Goal: Communication & Community: Answer question/provide support

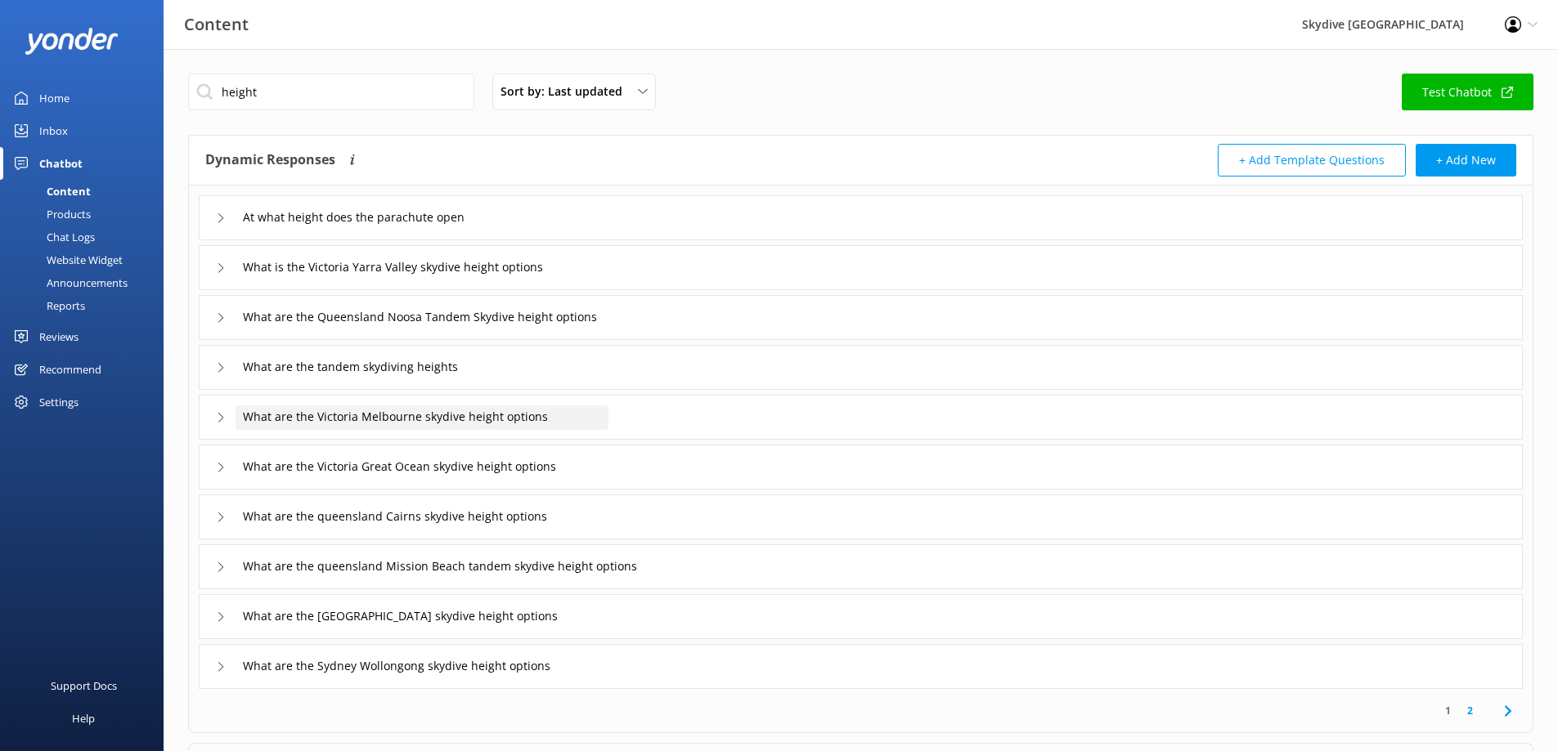
scroll to position [34, 0]
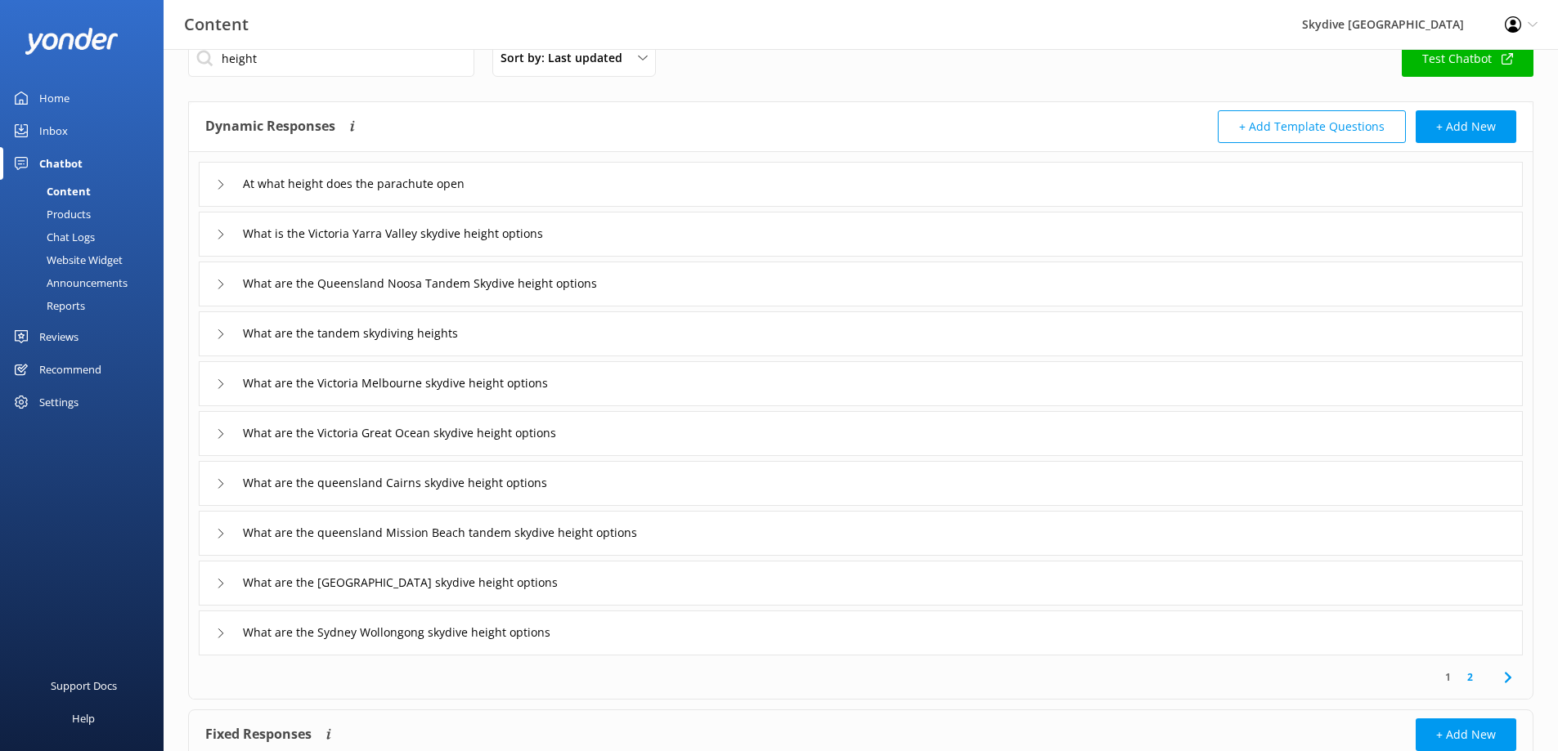
click at [74, 128] on link "Inbox" at bounding box center [82, 130] width 164 height 33
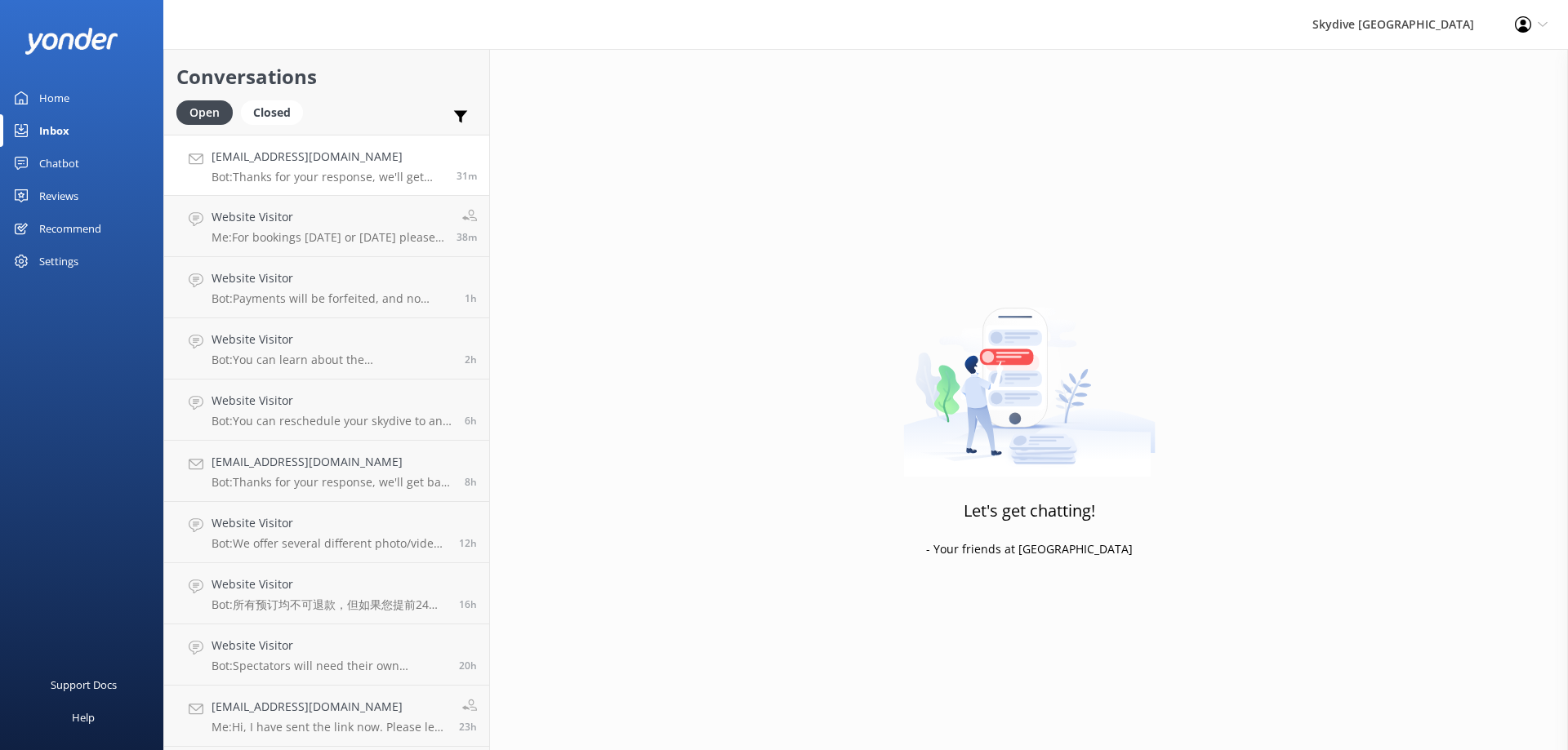
click at [333, 177] on p "Bot: Thanks for your response, we'll get back to you as soon as we can during o…" at bounding box center [328, 177] width 233 height 15
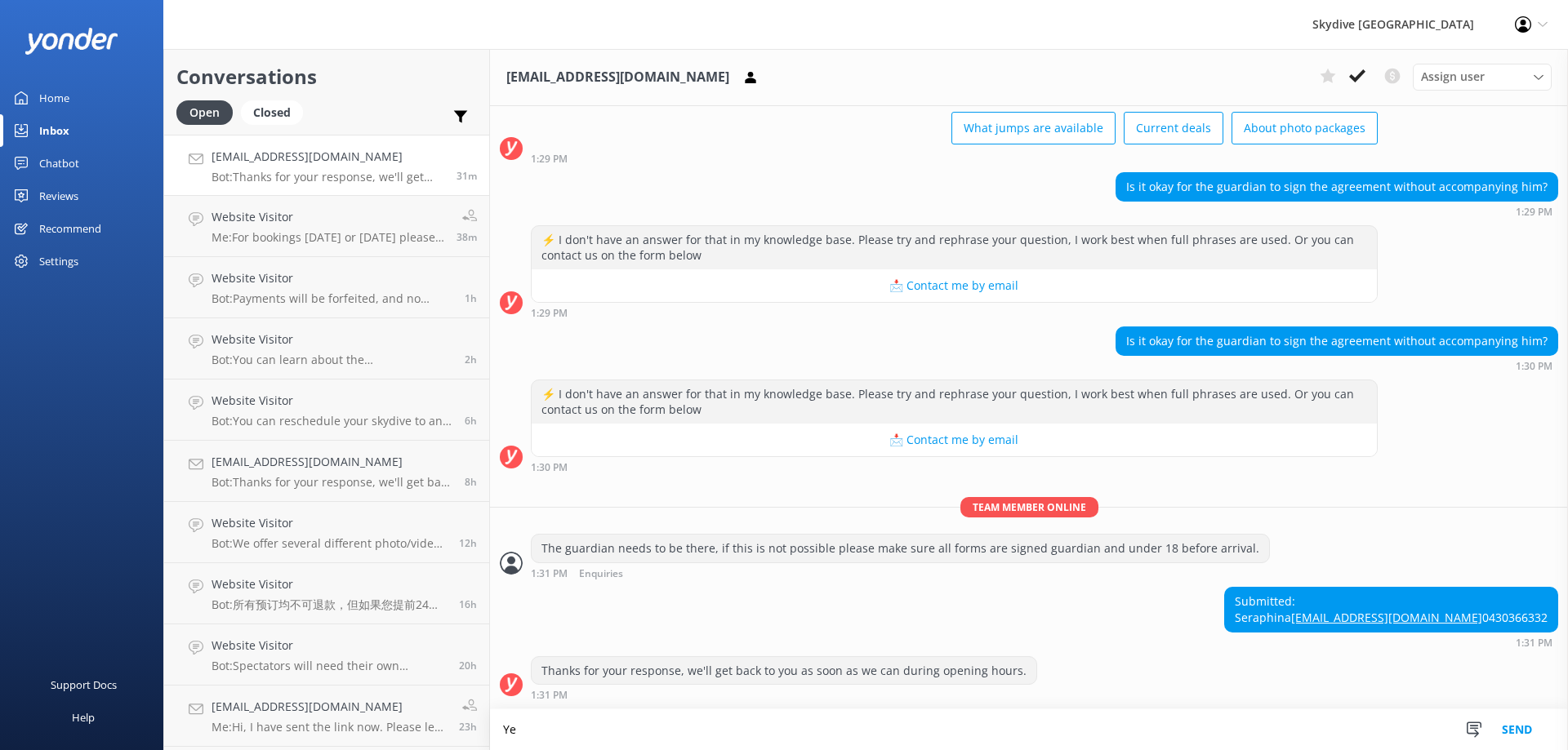
scroll to position [129, 0]
type textarea "Yes, you can"
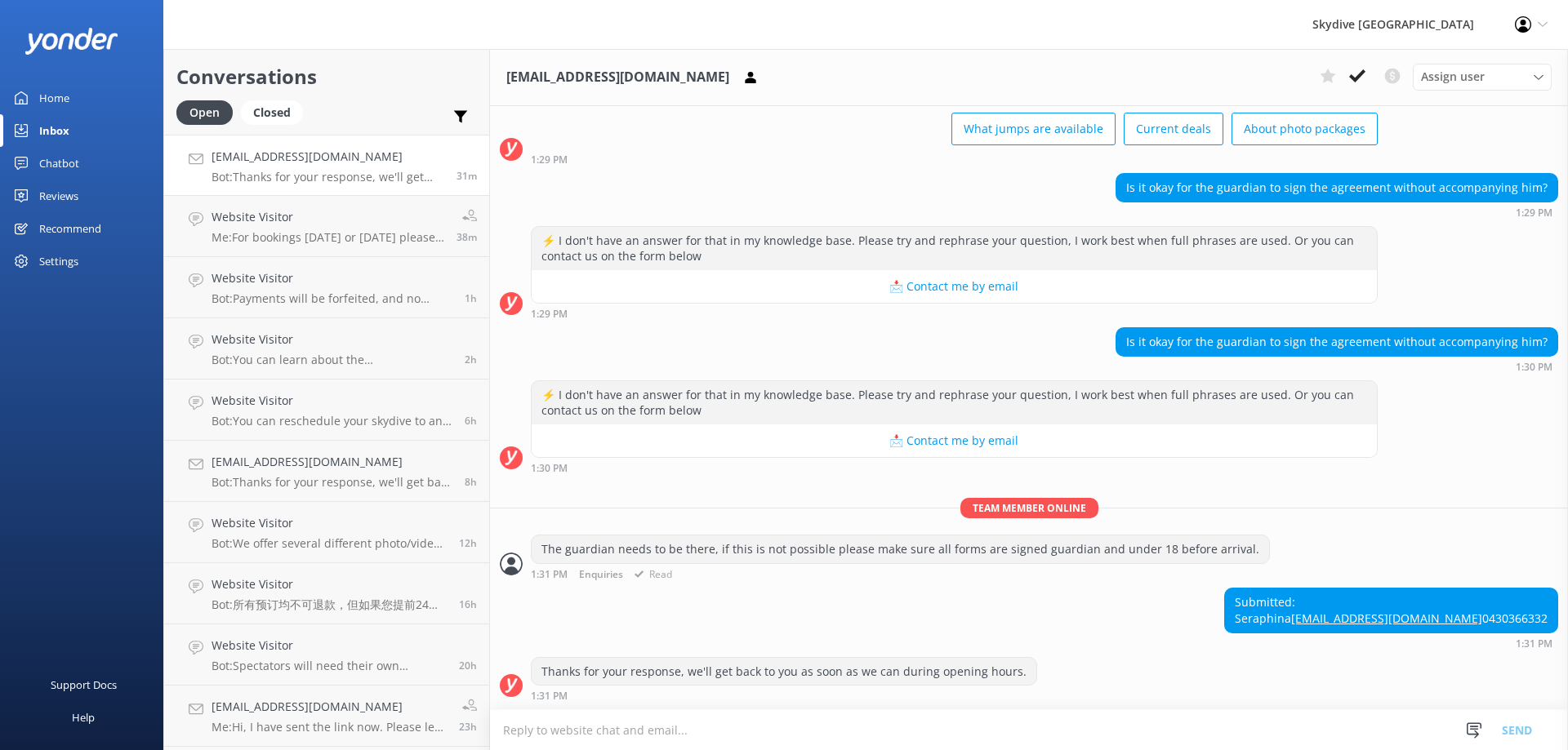
scroll to position [235, 0]
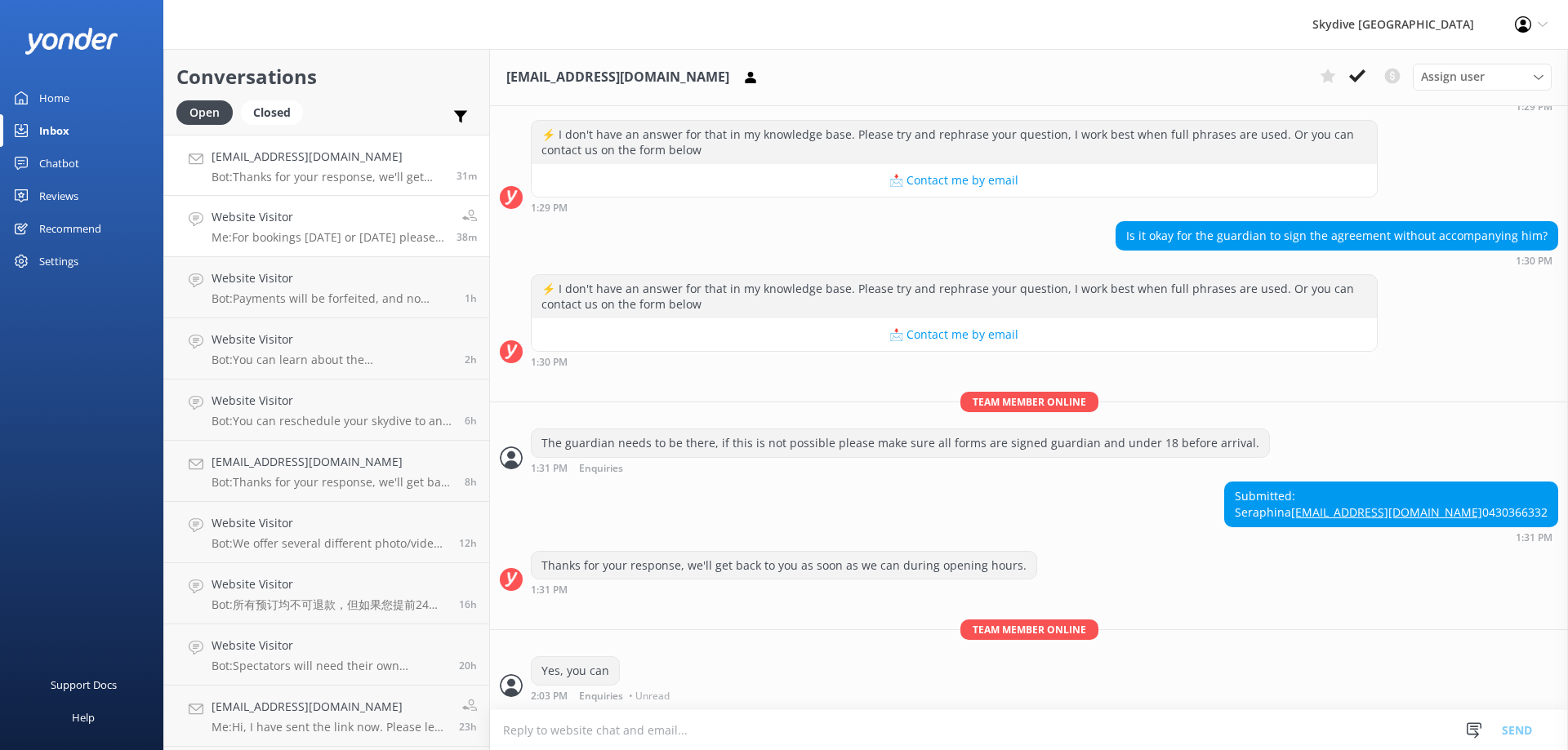
click at [372, 235] on p "Me: For bookings [DATE] or [DATE] please call us [PHONE_NUMBER]." at bounding box center [328, 238] width 233 height 15
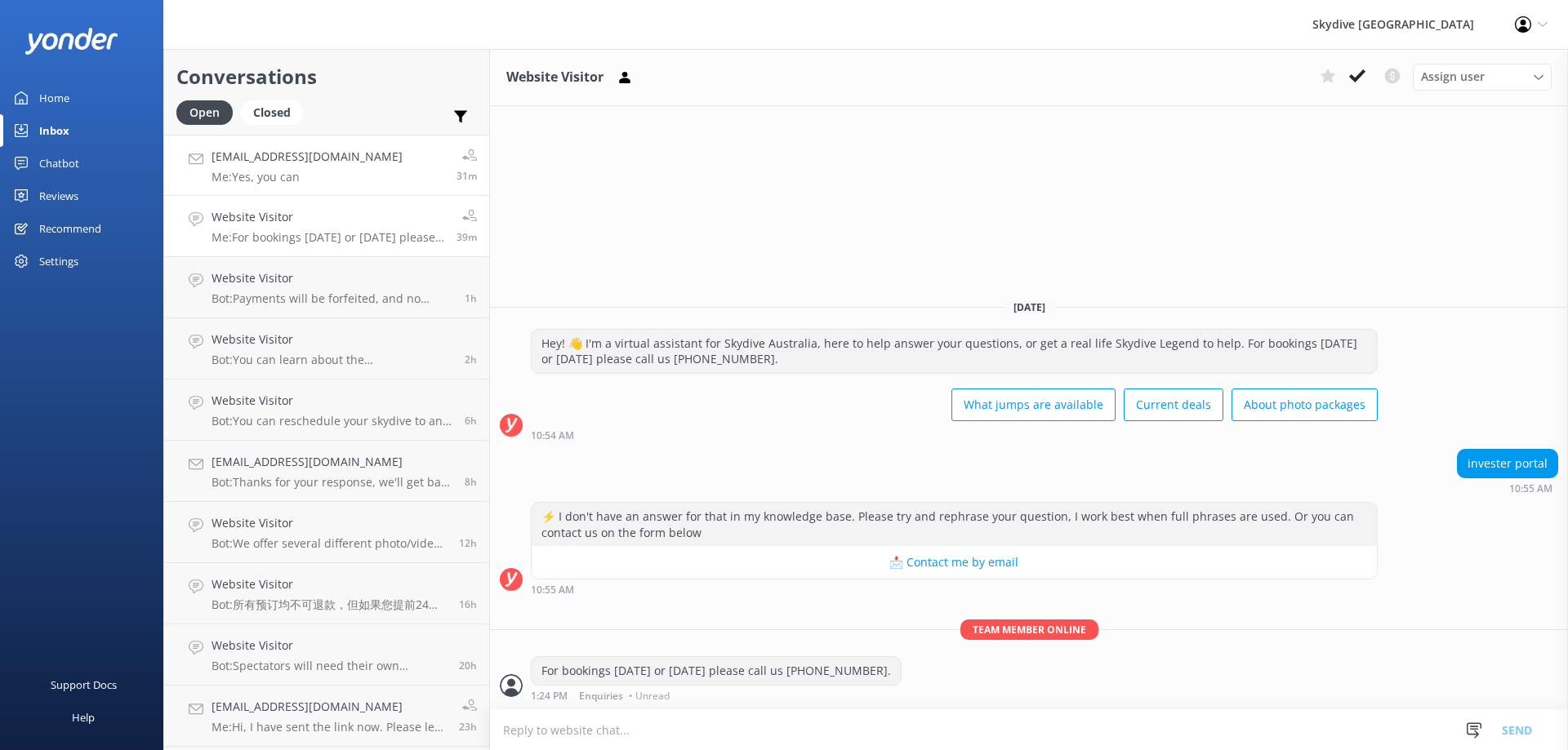
click at [325, 168] on div "[EMAIL_ADDRESS][DOMAIN_NAME] Me: Yes, you can" at bounding box center [307, 165] width 191 height 35
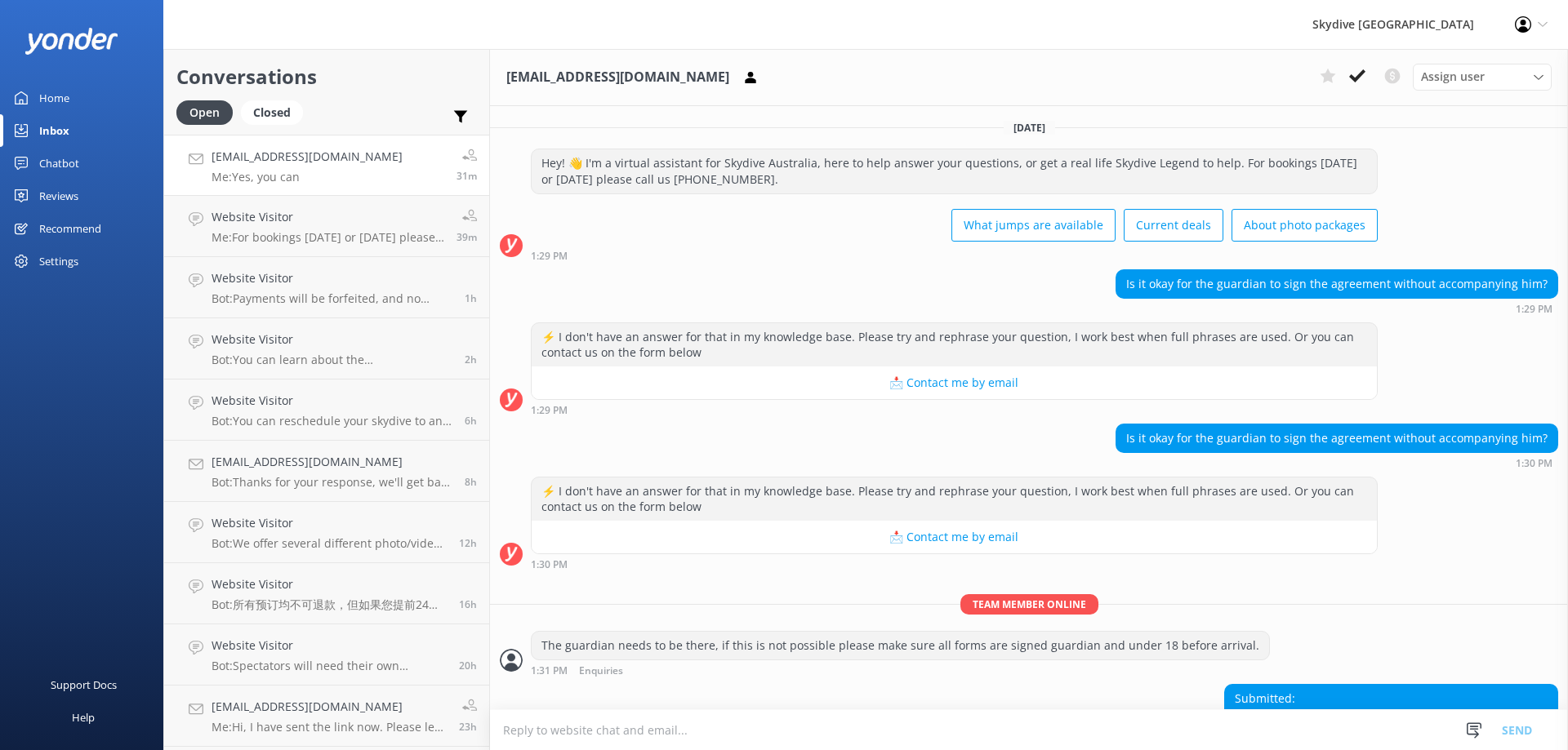
scroll to position [235, 0]
